Goal: Task Accomplishment & Management: Use online tool/utility

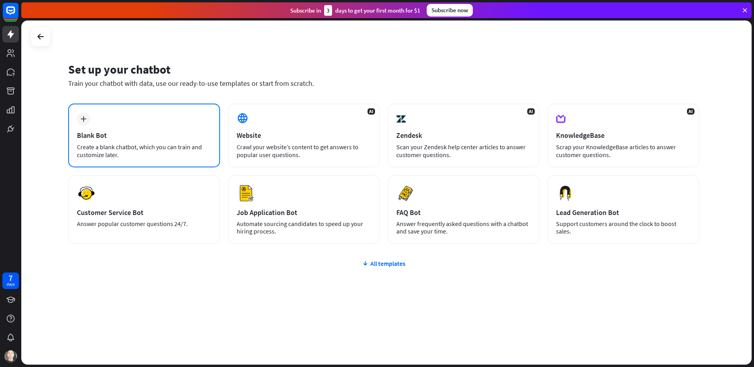
click at [119, 138] on div "Blank Bot" at bounding box center [144, 135] width 134 height 9
click at [40, 35] on icon at bounding box center [40, 36] width 9 height 9
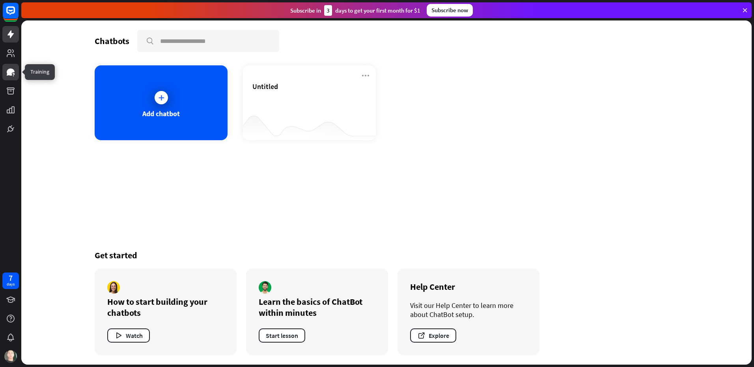
click at [13, 72] on icon at bounding box center [11, 72] width 8 height 7
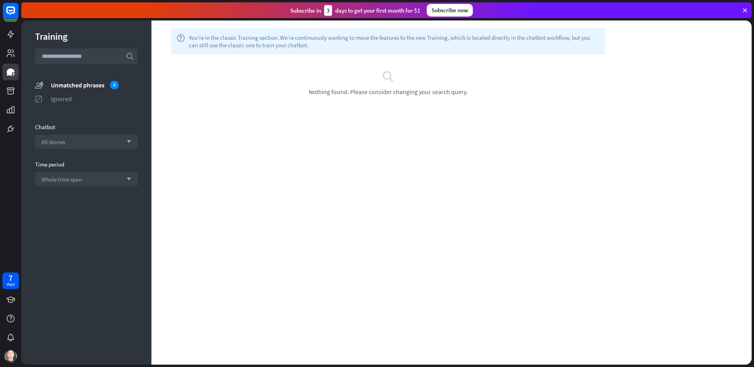
click at [351, 82] on div "search Nothing found. Please consider changing your search query." at bounding box center [387, 83] width 449 height 26
click at [368, 82] on div "search Nothing found. Please consider changing your search query." at bounding box center [387, 83] width 449 height 26
click at [376, 82] on div "search Nothing found. Please consider changing your search query." at bounding box center [387, 83] width 449 height 26
click at [11, 50] on icon at bounding box center [11, 53] width 8 height 8
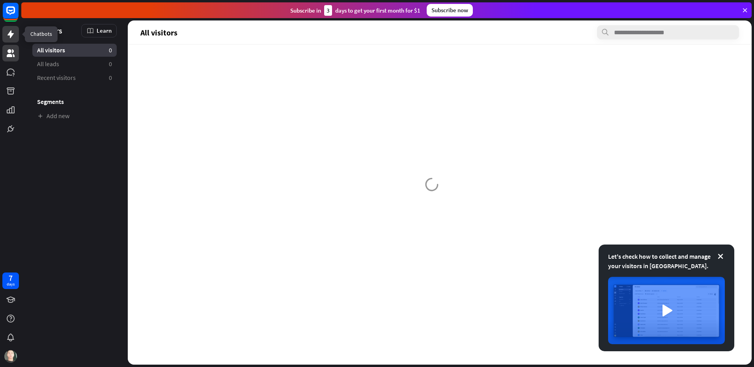
click at [12, 36] on icon at bounding box center [10, 34] width 9 height 9
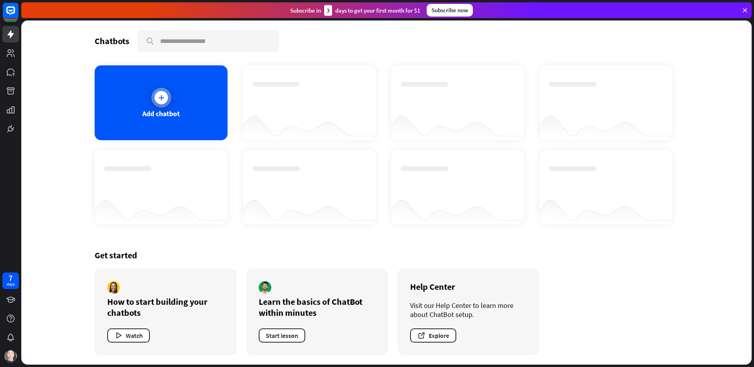
click at [162, 97] on icon at bounding box center [161, 98] width 8 height 8
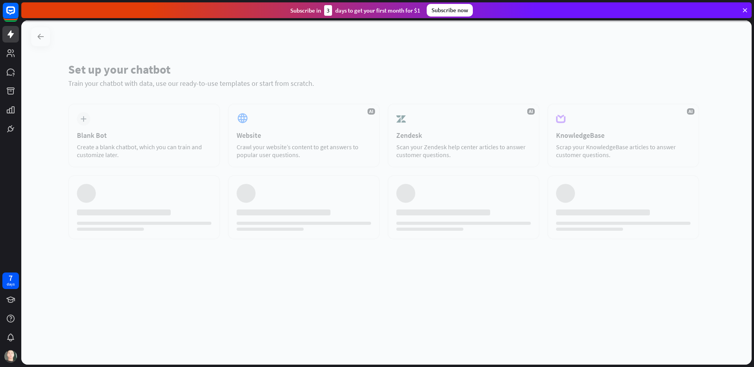
click at [86, 118] on div at bounding box center [386, 192] width 730 height 344
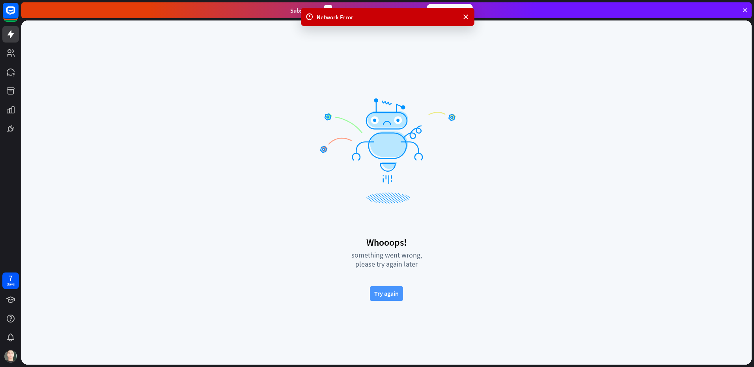
click at [398, 291] on button "Try again" at bounding box center [386, 294] width 33 height 15
